Goal: Task Accomplishment & Management: Use online tool/utility

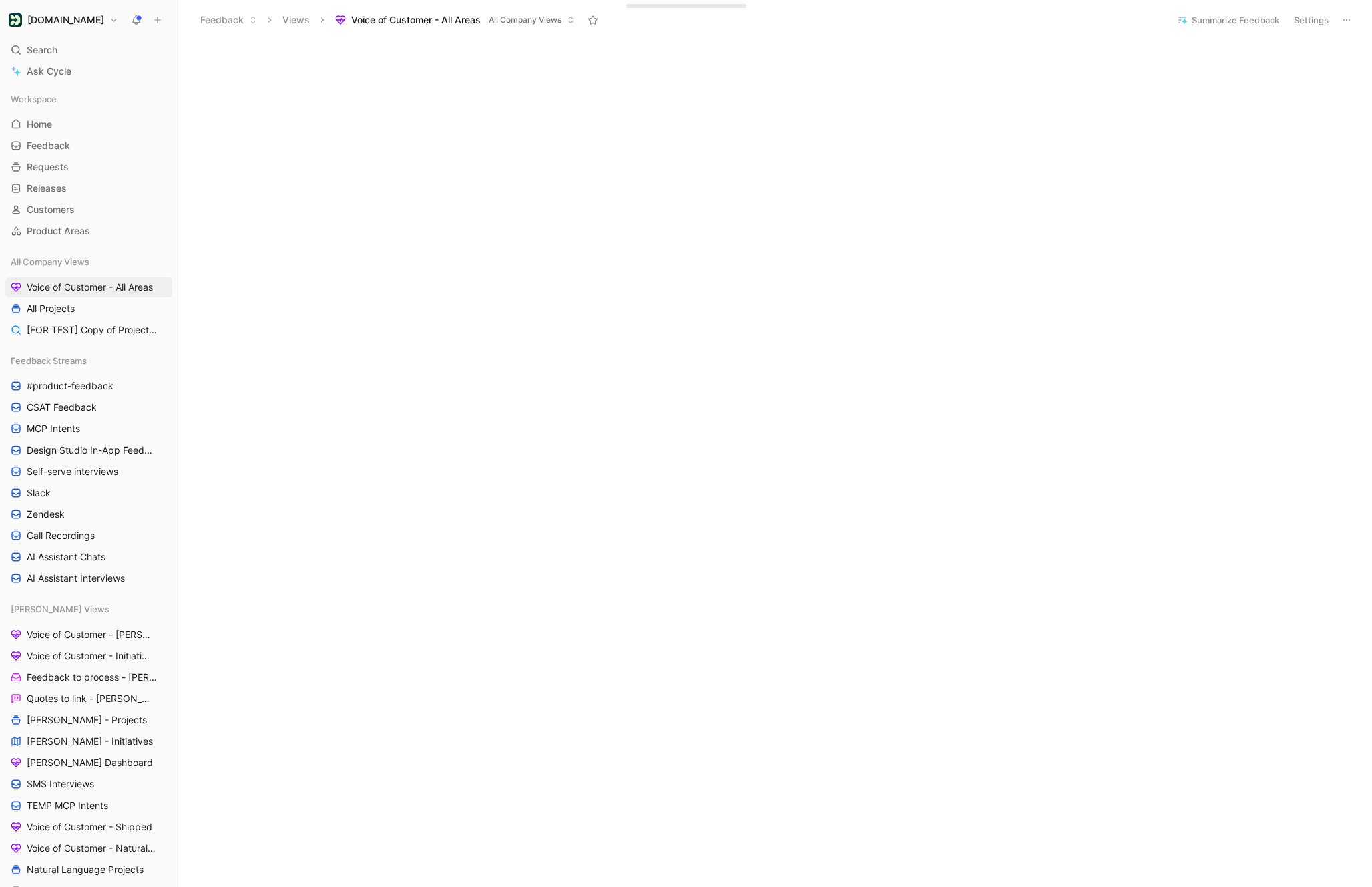
scroll to position [168, 0]
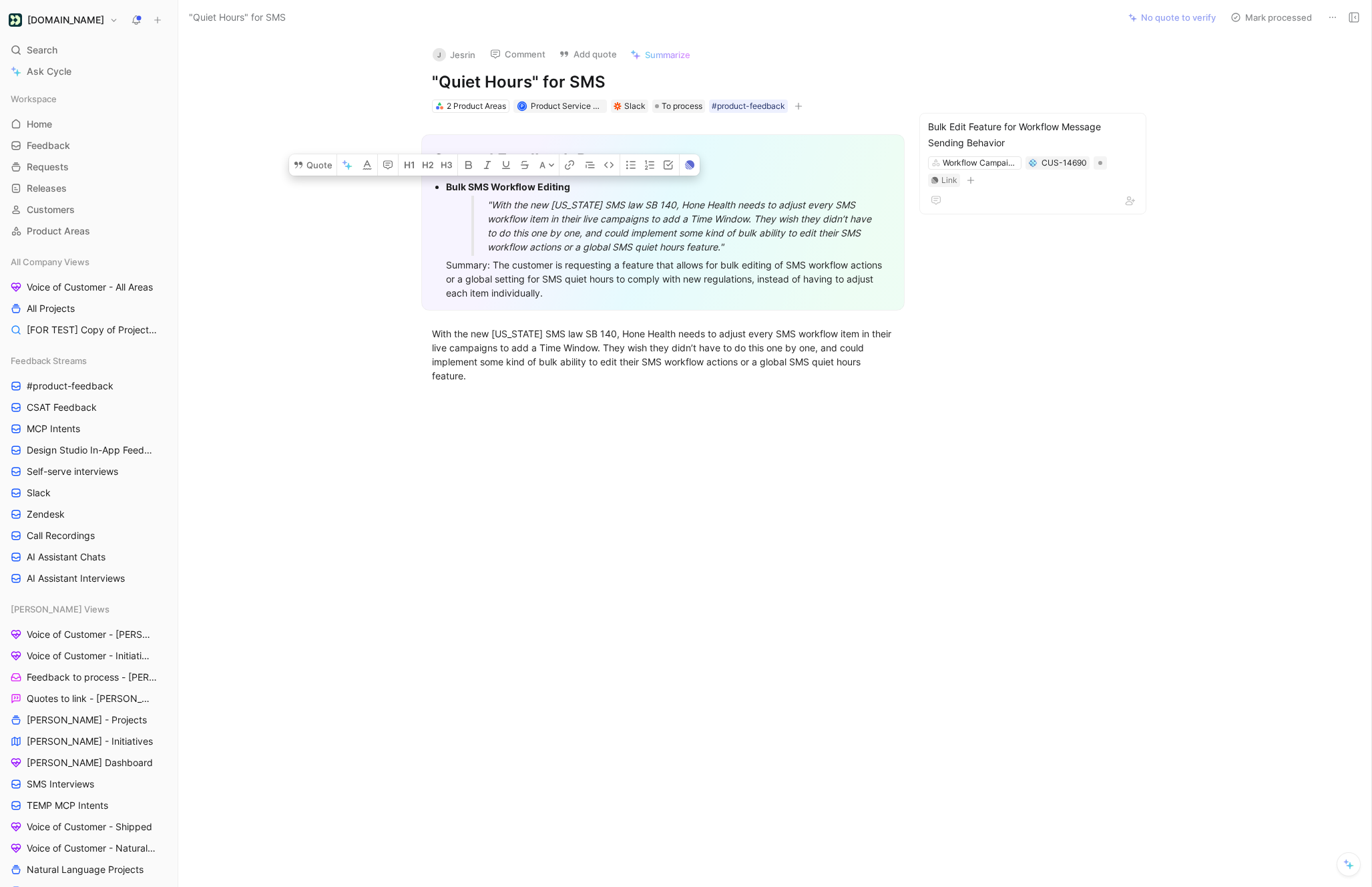
drag, startPoint x: 572, startPoint y: 296, endPoint x: 440, endPoint y: 189, distance: 169.9
click at [440, 189] on ul "Bulk SMS Workflow Editing "With the new Texas SMS law SB 140, Hone Health needs…" at bounding box center [663, 240] width 461 height 124
click at [314, 168] on button "Quote" at bounding box center [313, 164] width 47 height 21
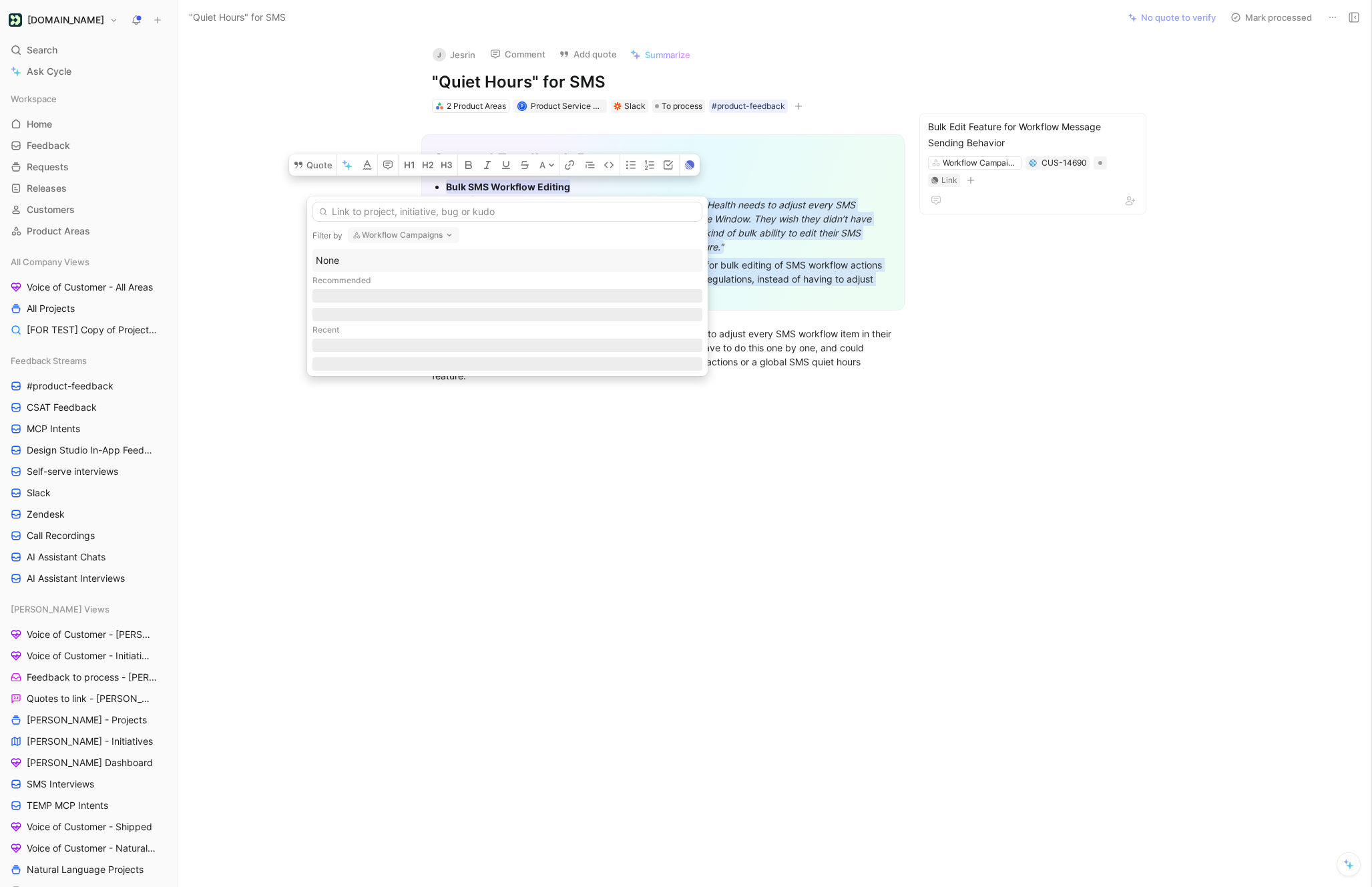
click at [383, 230] on button "Workflow Campaigns" at bounding box center [403, 235] width 112 height 16
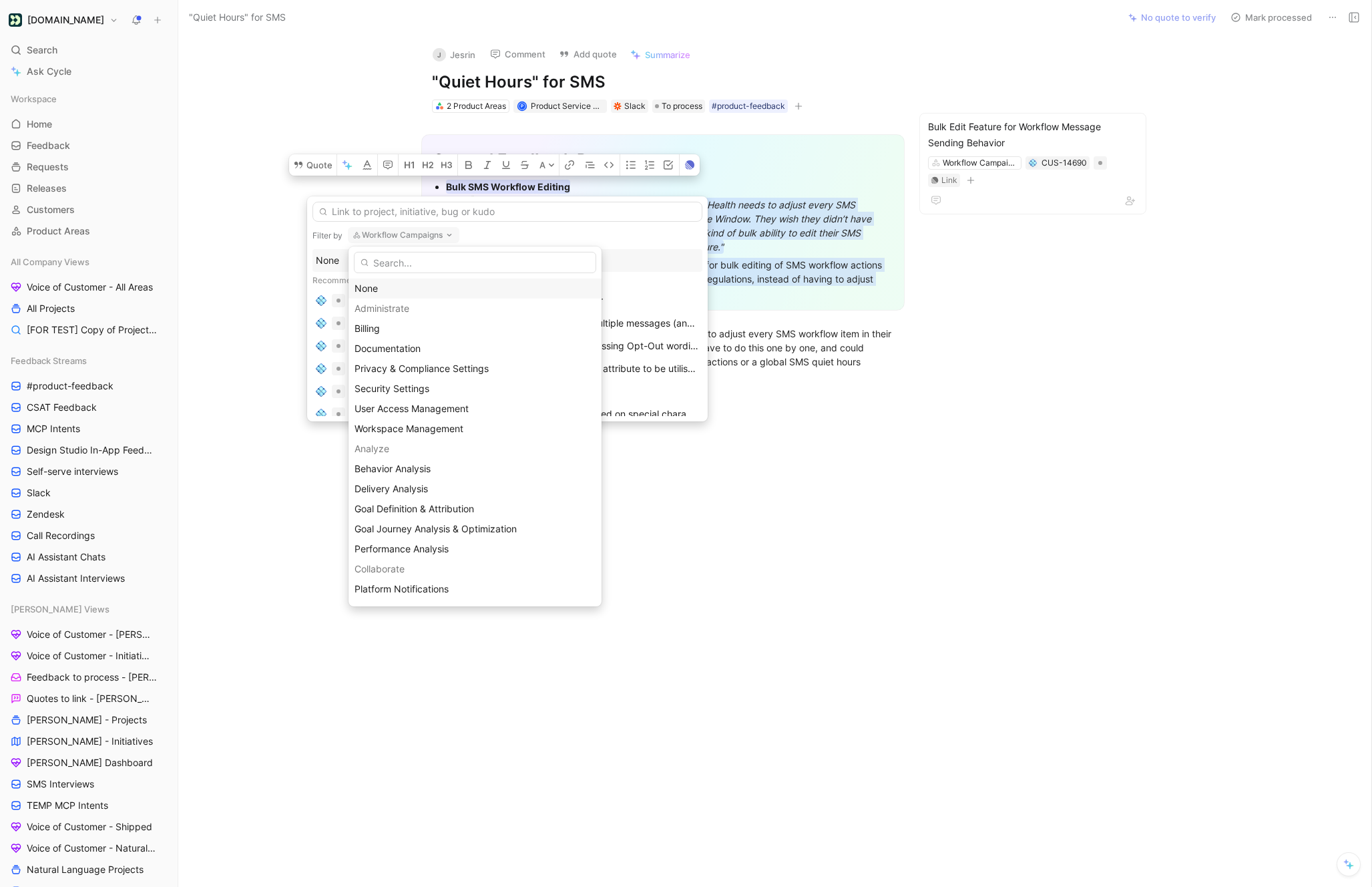
click at [364, 289] on div "None" at bounding box center [475, 289] width 241 height 16
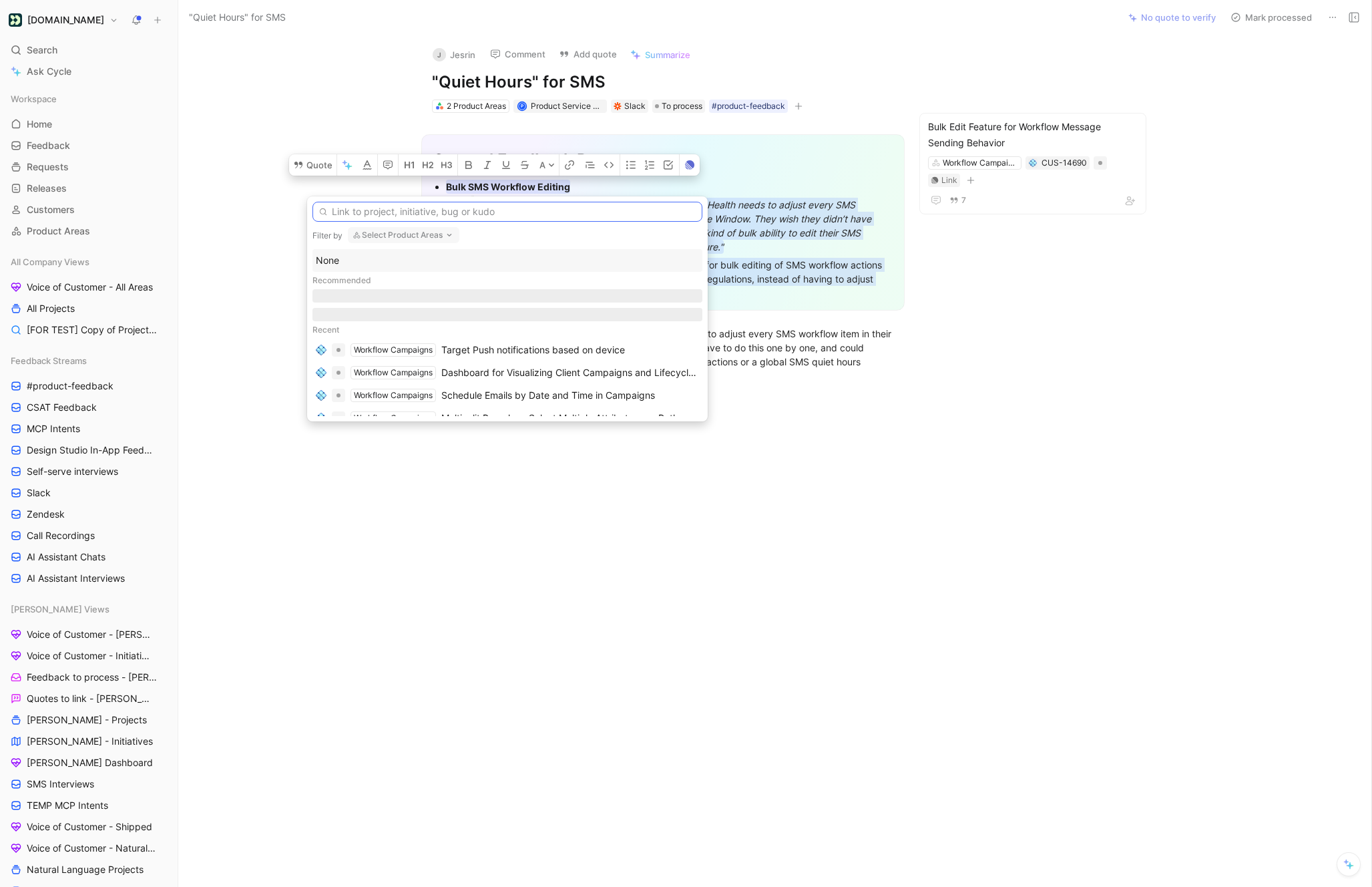
click at [377, 206] on input "text" at bounding box center [507, 211] width 390 height 20
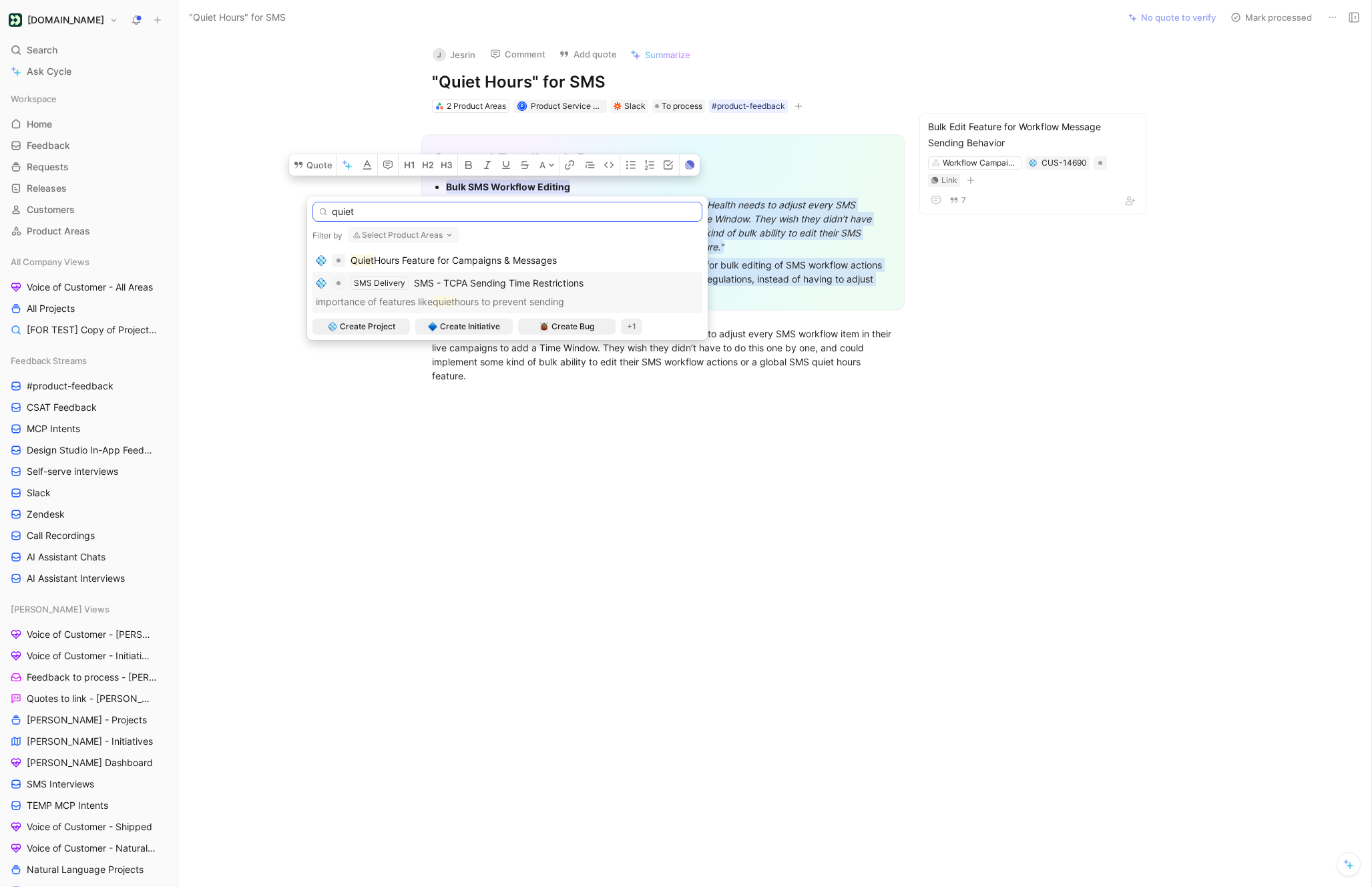
type input "quiet"
click at [486, 286] on span "SMS - TCPA Sending Time Restrictions" at bounding box center [499, 282] width 170 height 11
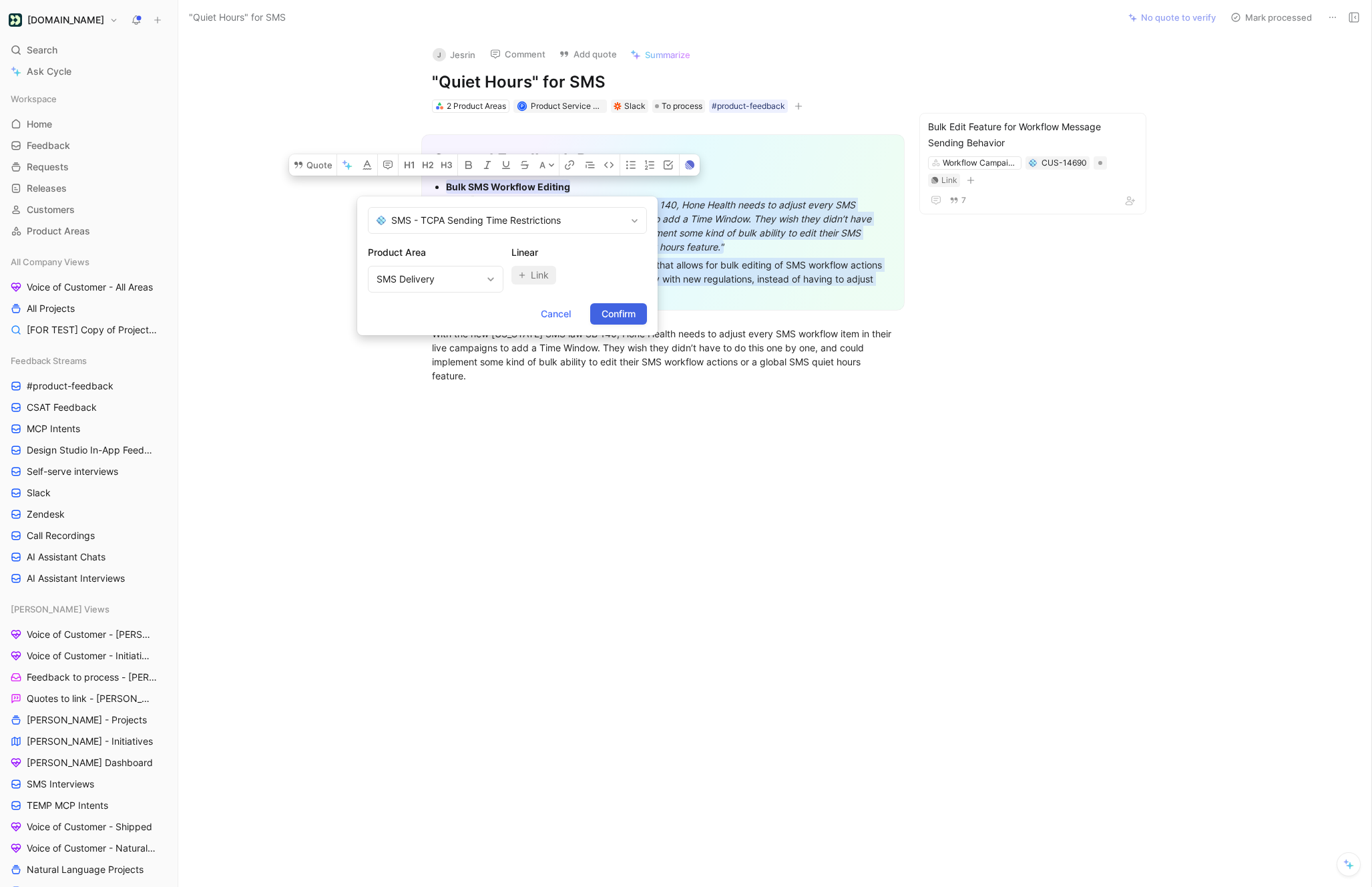
click at [629, 318] on span "Confirm" at bounding box center [618, 314] width 34 height 16
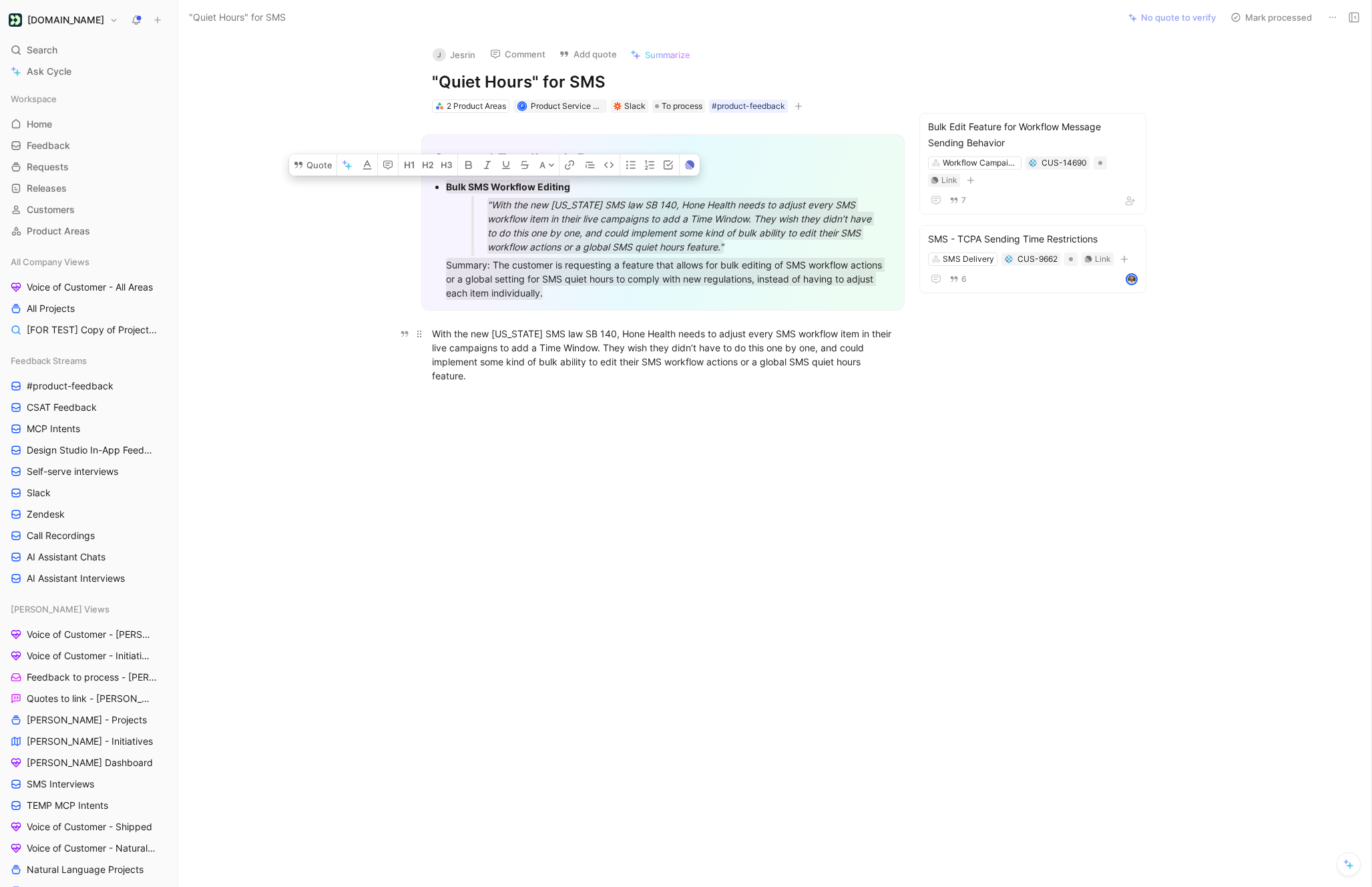
click at [547, 352] on div "With the new Texas SMS law SB 140, Hone Health needs to adjust every SMS workfl…" at bounding box center [663, 354] width 462 height 56
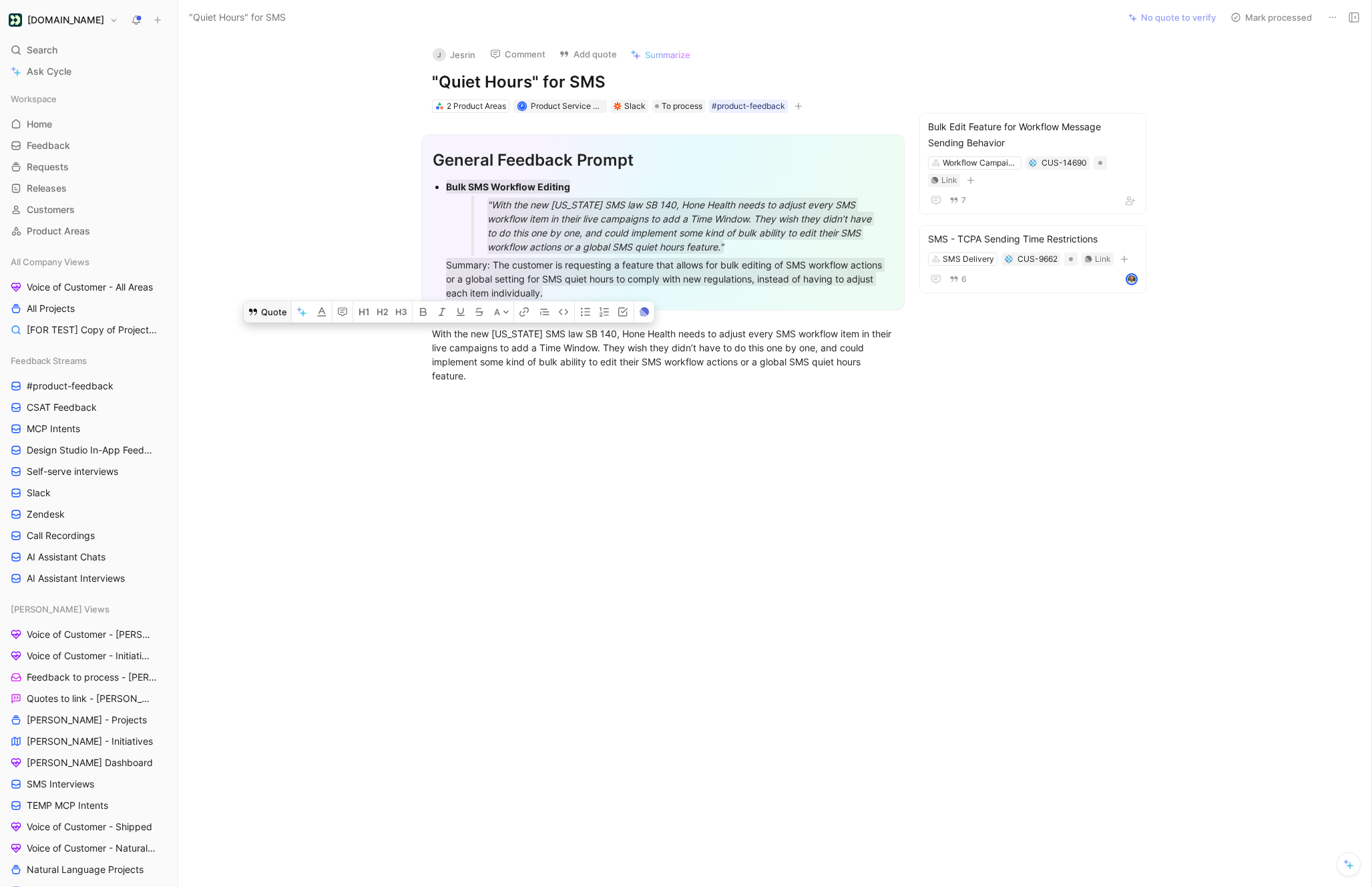
click at [268, 317] on button "Quote" at bounding box center [267, 311] width 47 height 21
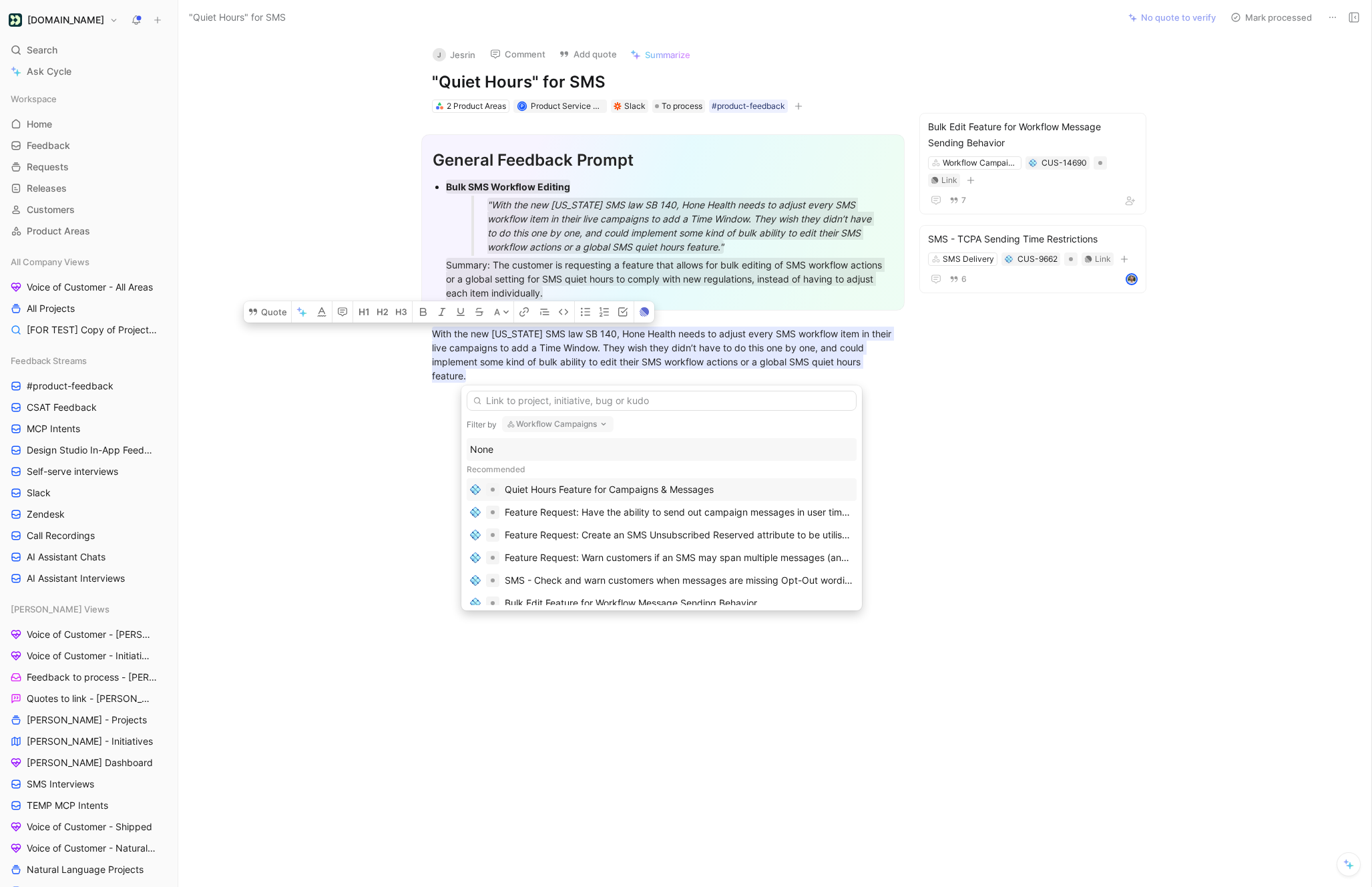
click at [583, 491] on div "Quiet Hours Feature for Campaigns & Messages" at bounding box center [609, 489] width 209 height 16
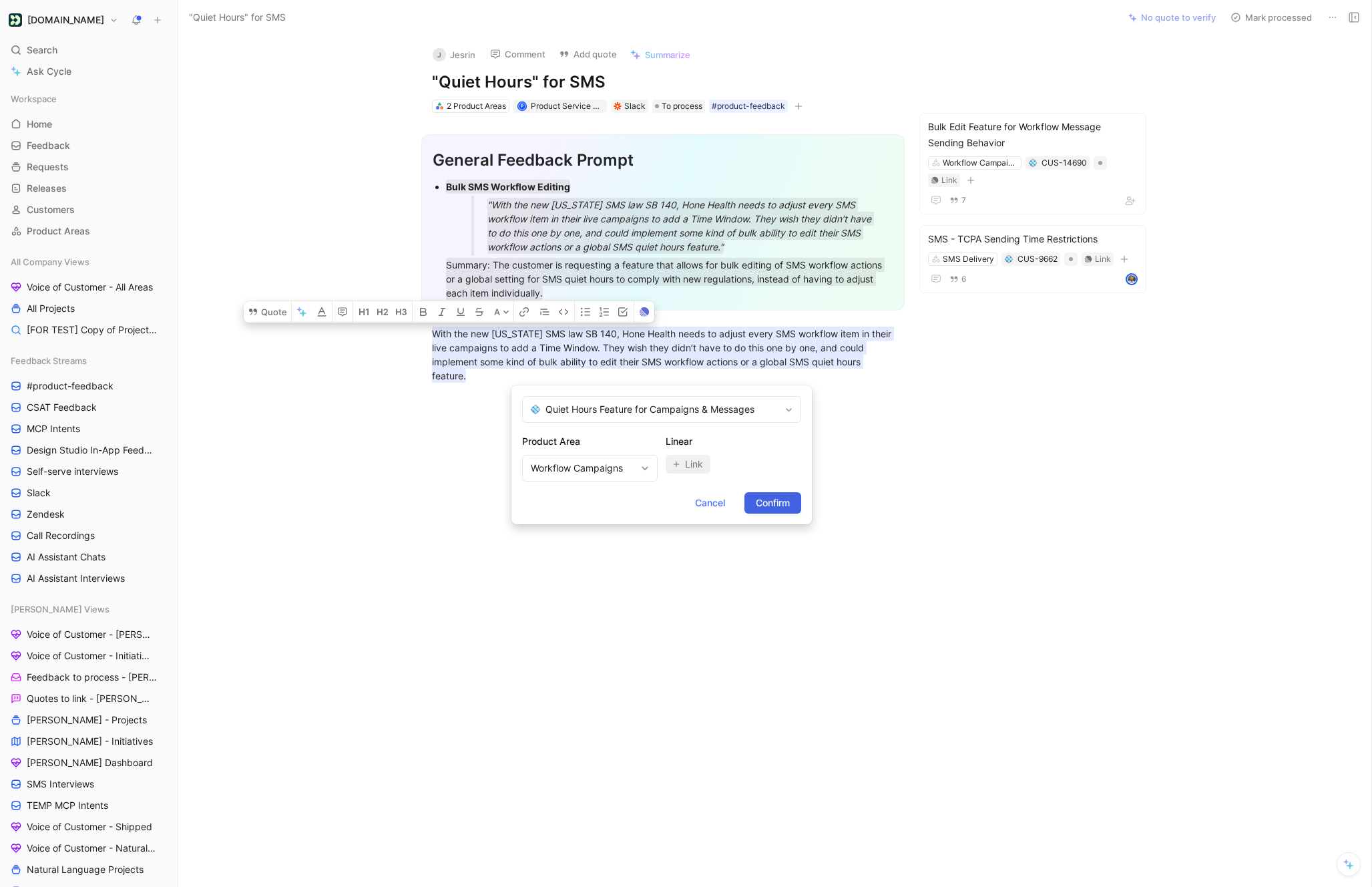
click at [784, 501] on span "Confirm" at bounding box center [772, 502] width 34 height 16
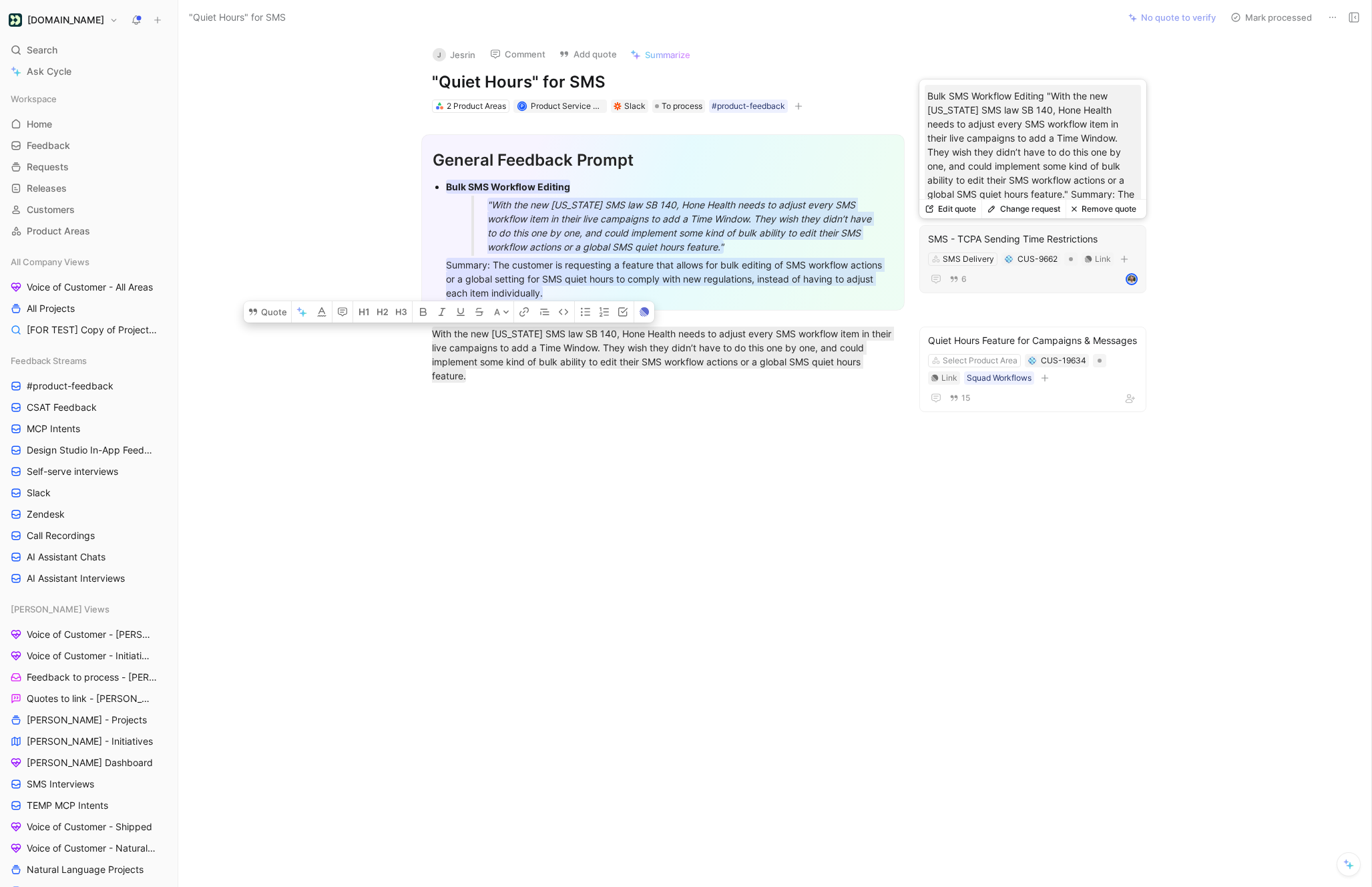
click at [1050, 241] on div "SMS - TCPA Sending Time Restrictions" at bounding box center [1032, 239] width 210 height 16
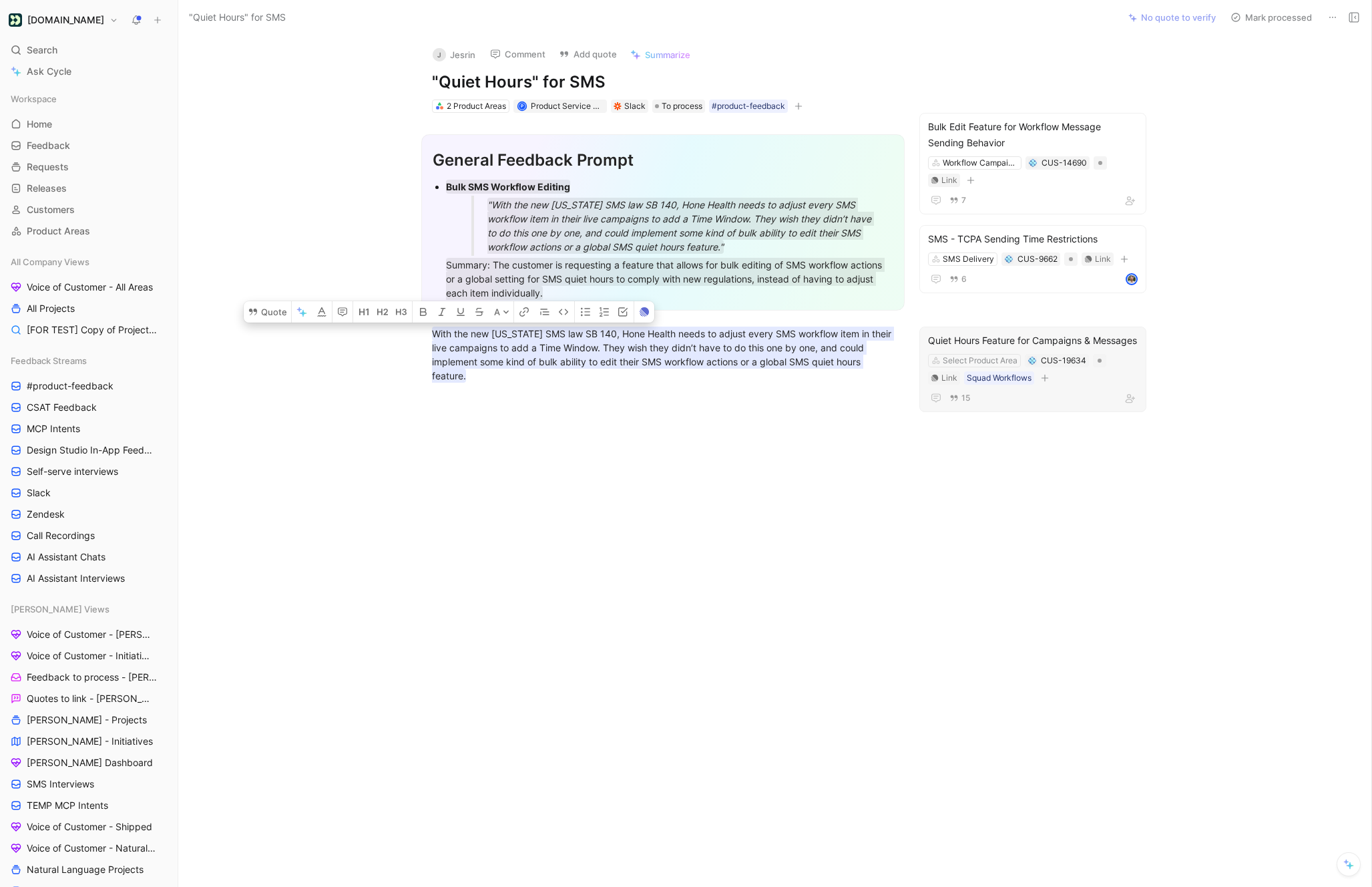
click at [1039, 343] on div "Quiet Hours Feature for Campaigns & Messages" at bounding box center [1032, 340] width 210 height 16
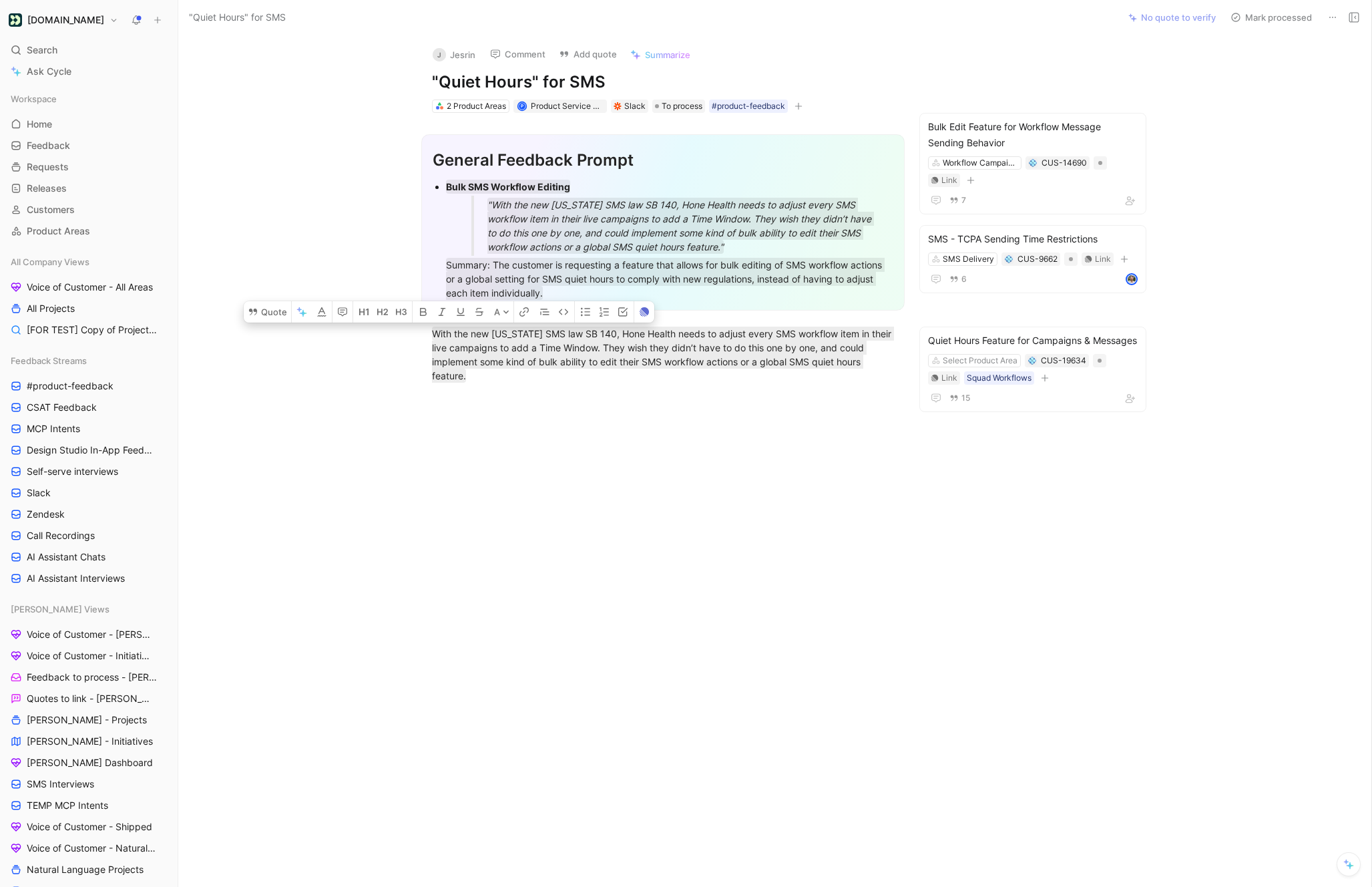
click at [1287, 5] on div ""Quiet Hours" for SMS No quote to verify Mark processed" at bounding box center [775, 17] width 1194 height 35
click at [1264, 15] on button "Mark processed" at bounding box center [1271, 17] width 94 height 19
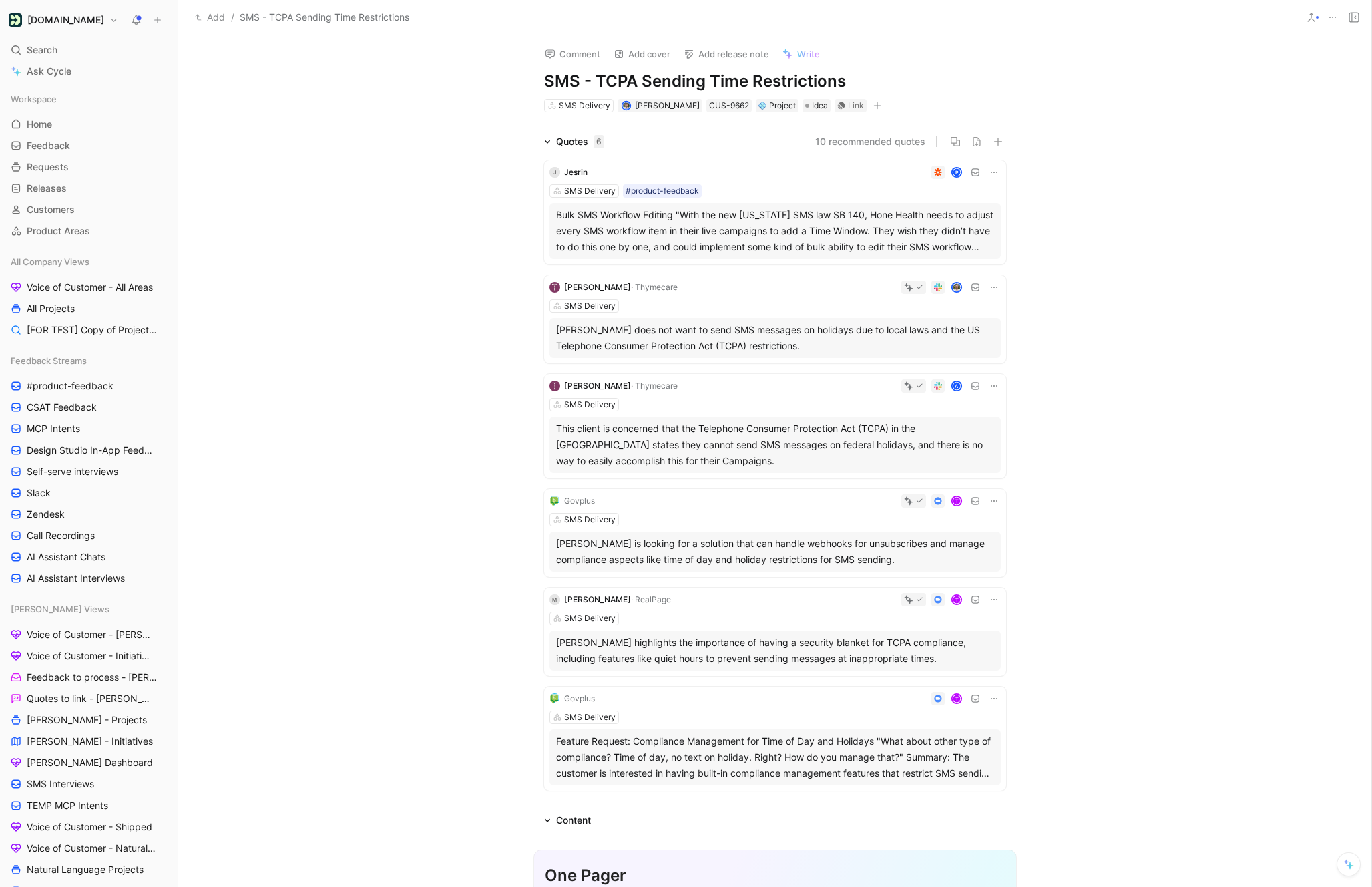
scroll to position [3, 0]
